Goal: Task Accomplishment & Management: Use online tool/utility

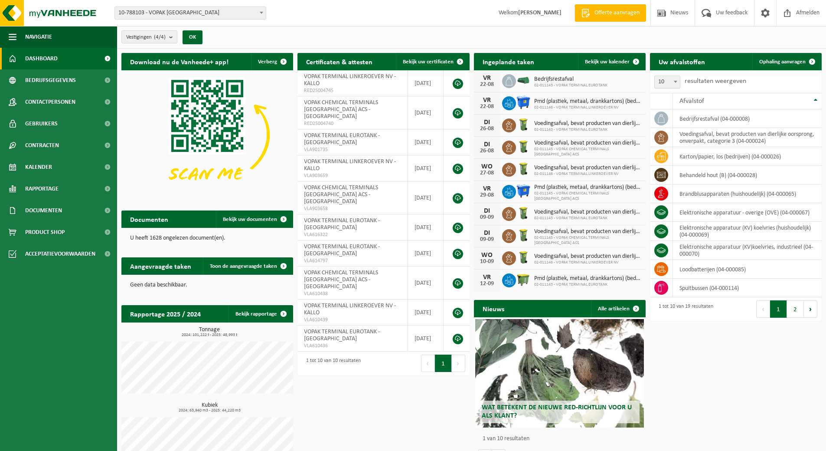
click at [247, 16] on span "10-788103 - VOPAK [GEOGRAPHIC_DATA]" at bounding box center [190, 13] width 151 height 12
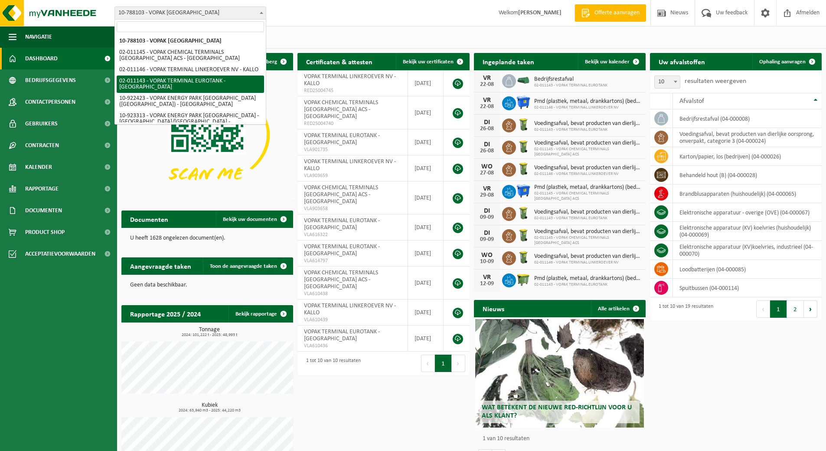
select select "2100"
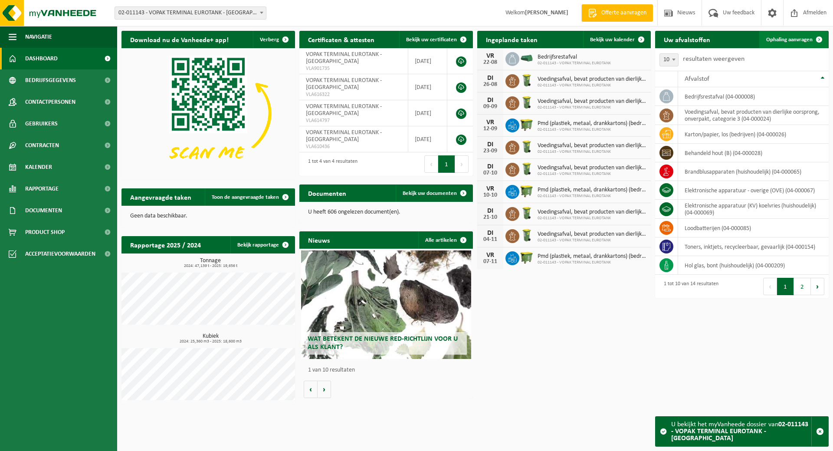
click at [793, 37] on span "Ophaling aanvragen" at bounding box center [789, 40] width 46 height 6
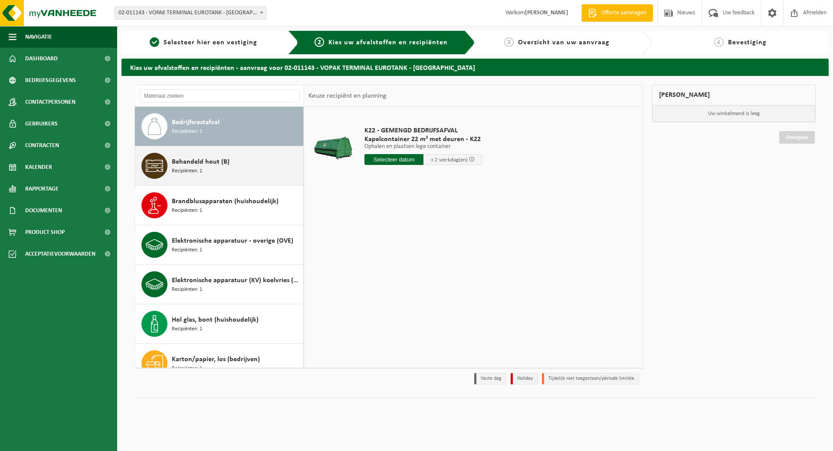
click at [256, 168] on div "Behandeld hout (B) Recipiënten: 1" at bounding box center [236, 166] width 129 height 26
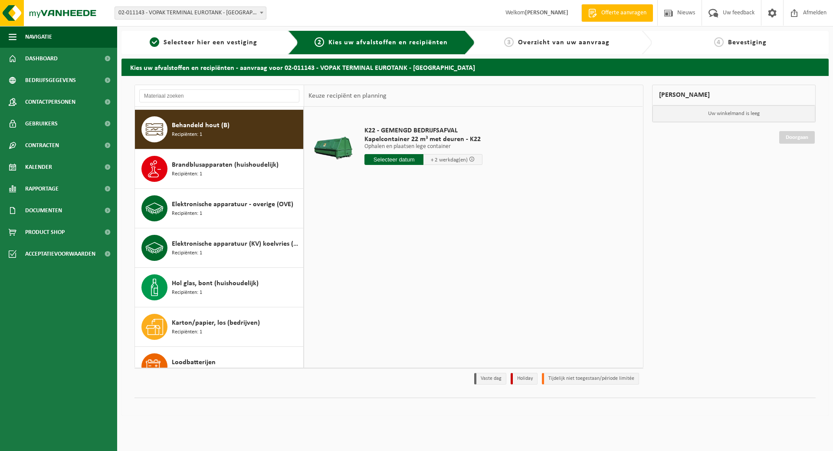
scroll to position [39, 0]
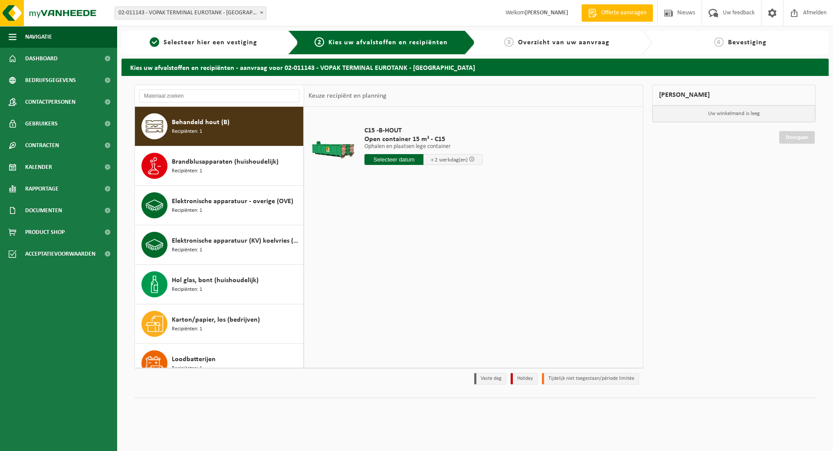
click at [392, 161] on input "text" at bounding box center [393, 159] width 59 height 11
click at [391, 265] on div "26" at bounding box center [387, 264] width 15 height 14
type input "Van 2025-08-26"
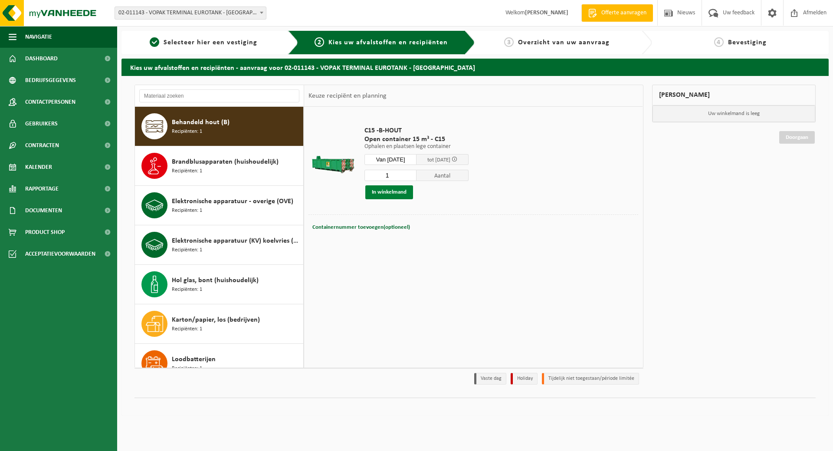
click at [395, 193] on button "In winkelmand" at bounding box center [389, 192] width 48 height 14
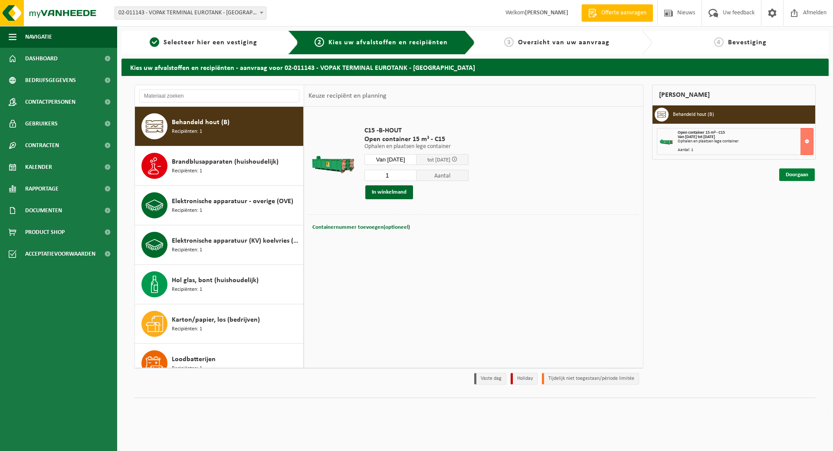
click at [790, 178] on link "Doorgaan" at bounding box center [797, 174] width 36 height 13
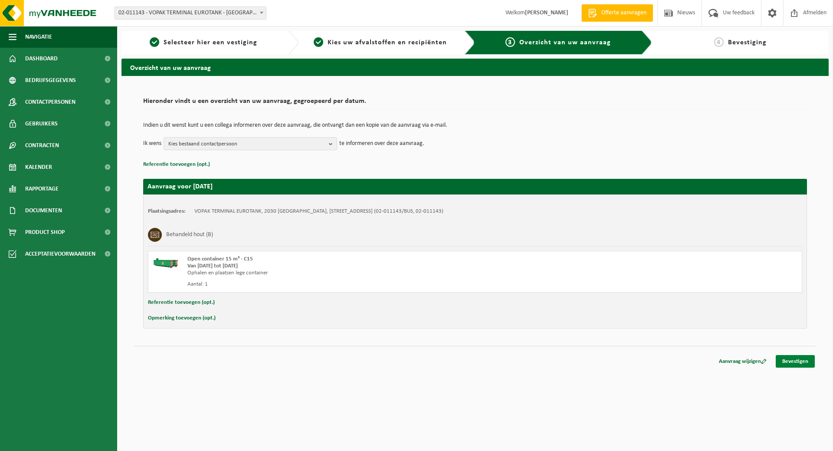
click at [797, 362] on link "Bevestigen" at bounding box center [795, 361] width 39 height 13
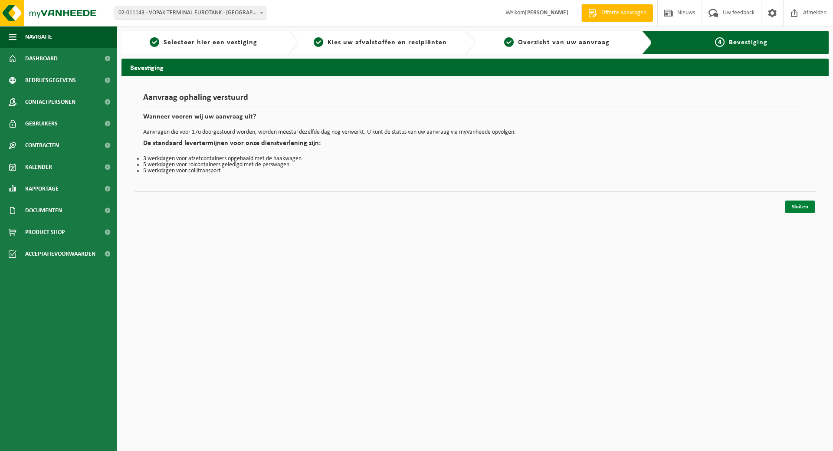
click at [799, 208] on link "Sluiten" at bounding box center [800, 206] width 30 height 13
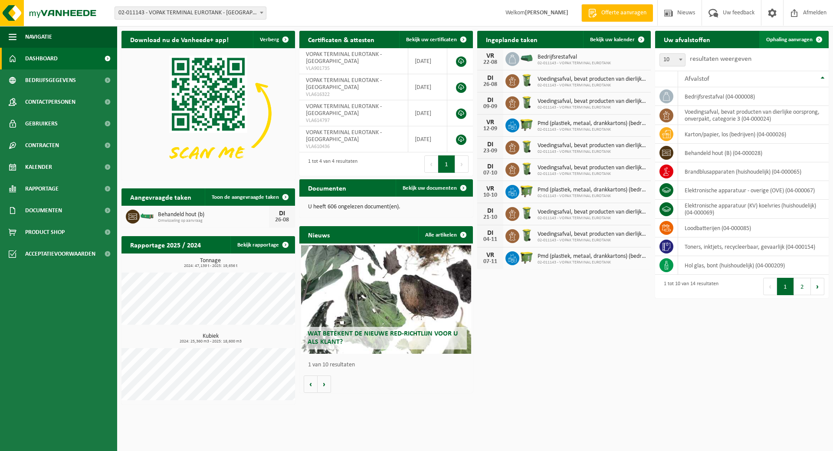
click at [780, 39] on span "Ophaling aanvragen" at bounding box center [789, 40] width 46 height 6
click at [622, 47] on link "Bekijk uw kalender" at bounding box center [616, 39] width 67 height 17
